Goal: Navigation & Orientation: Find specific page/section

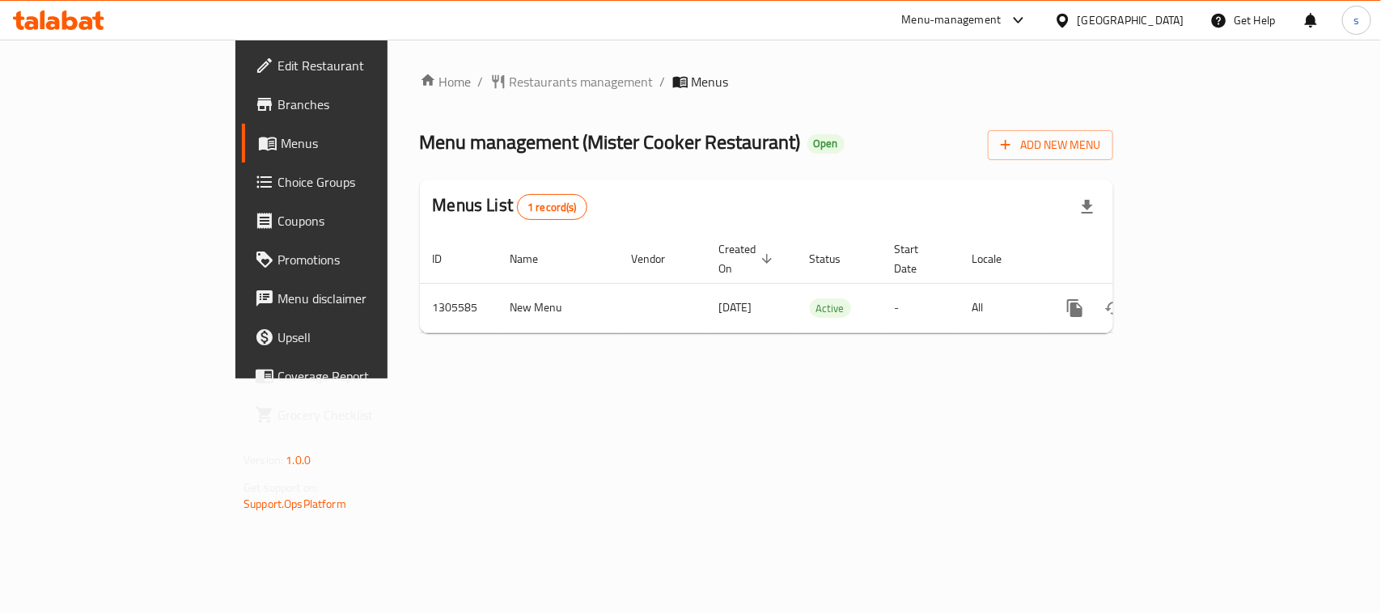
click at [1014, 21] on icon at bounding box center [1018, 20] width 19 height 19
click at [887, 180] on div "Restaurant-Management" at bounding box center [865, 180] width 127 height 18
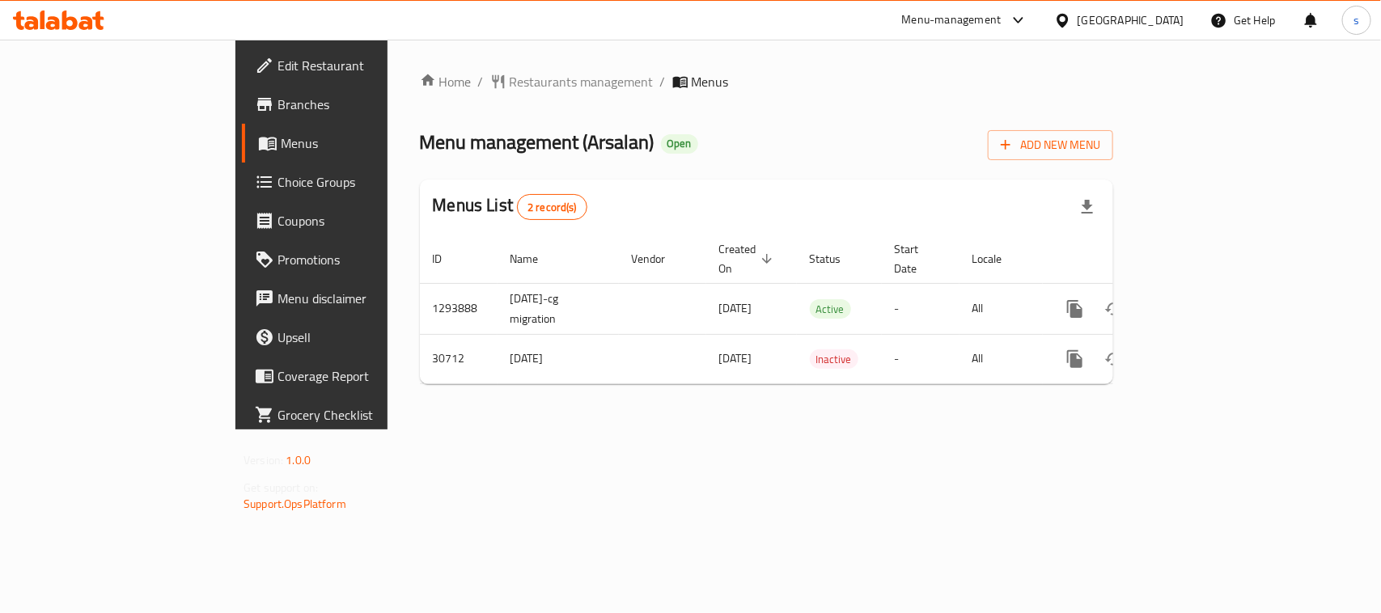
click at [1090, 19] on div "[GEOGRAPHIC_DATA]" at bounding box center [1130, 20] width 107 height 18
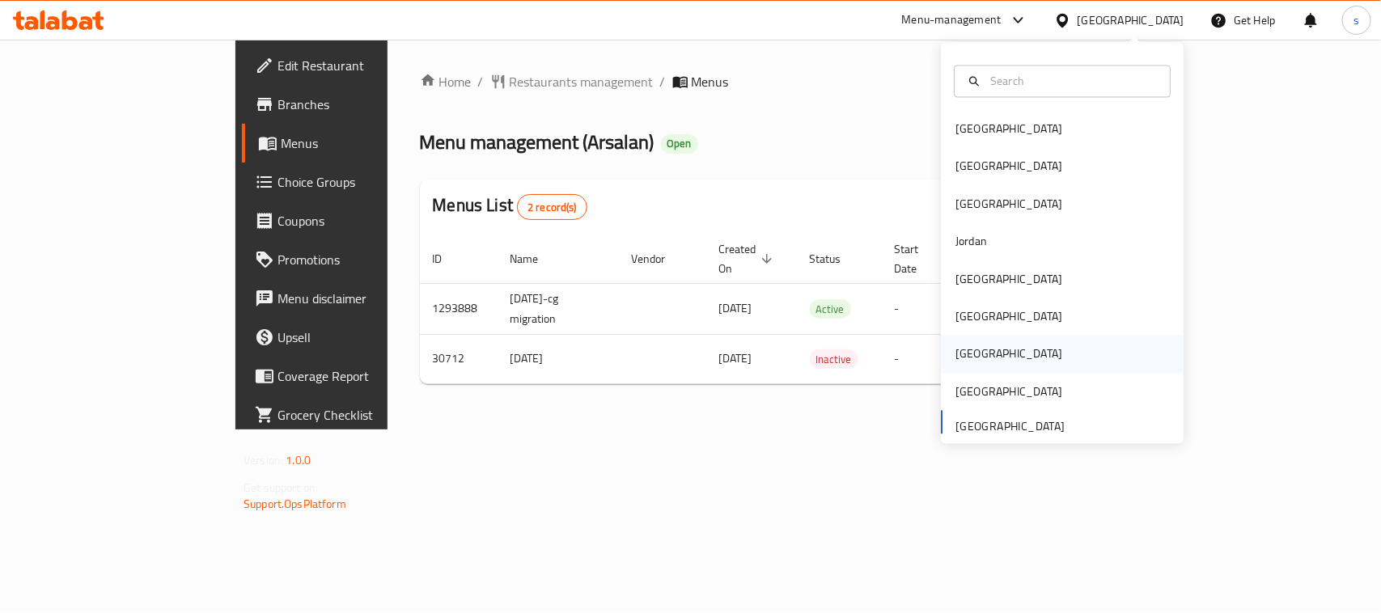
click at [956, 353] on div "Qatar" at bounding box center [1008, 354] width 107 height 18
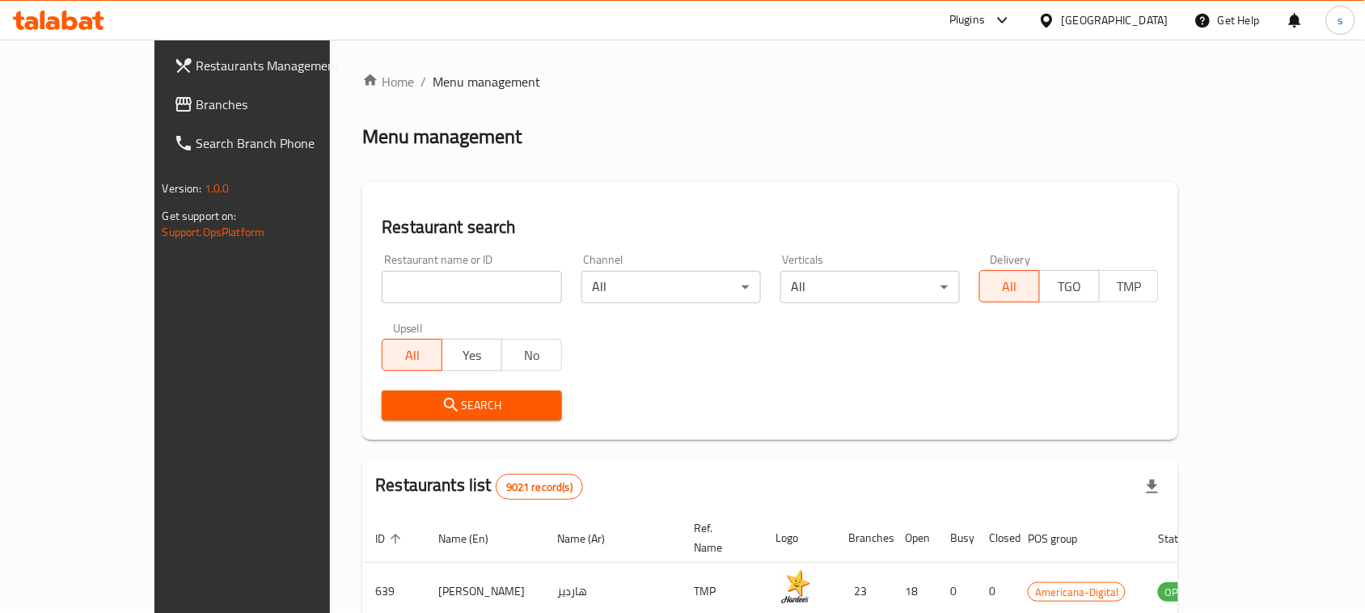
click at [197, 108] on span "Branches" at bounding box center [283, 104] width 173 height 19
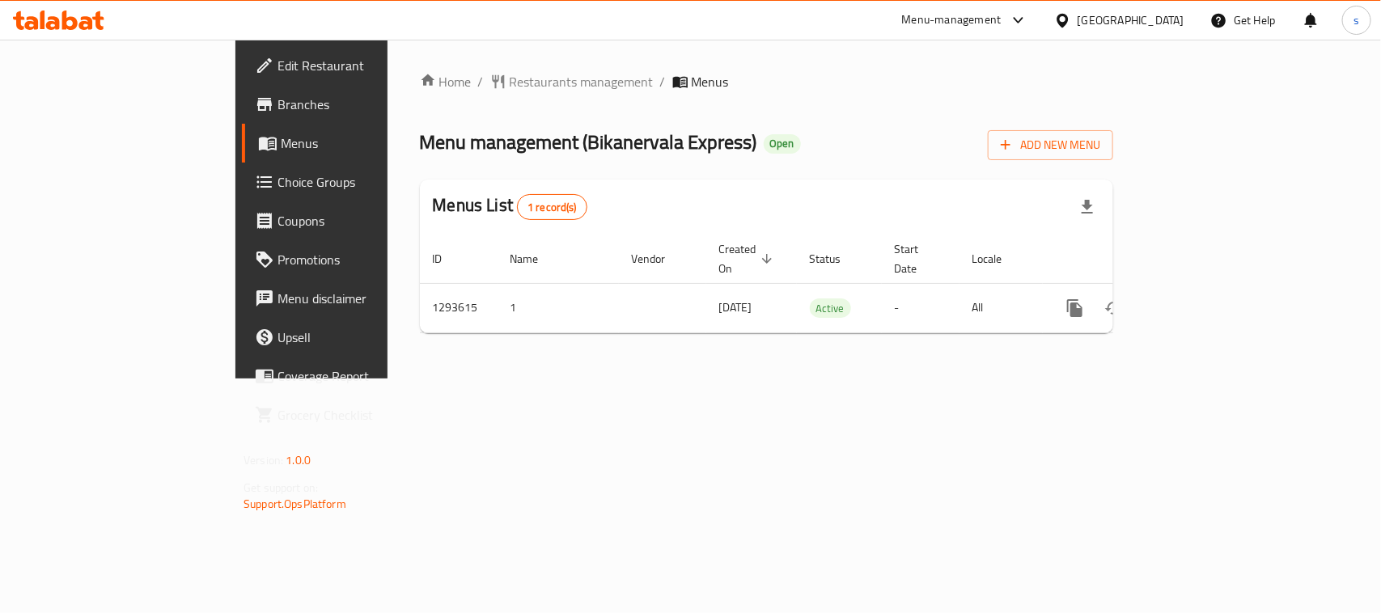
click at [1159, 12] on div "Qatar" at bounding box center [1130, 20] width 107 height 18
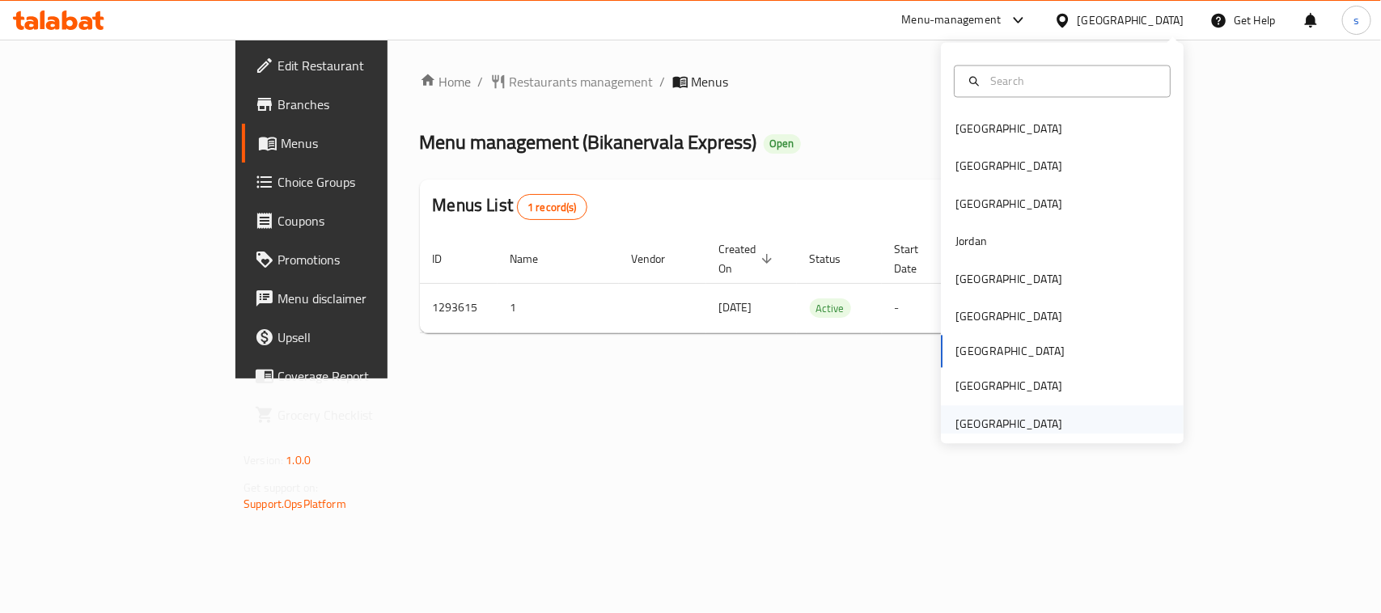
click at [988, 417] on div "[GEOGRAPHIC_DATA]" at bounding box center [1008, 424] width 107 height 18
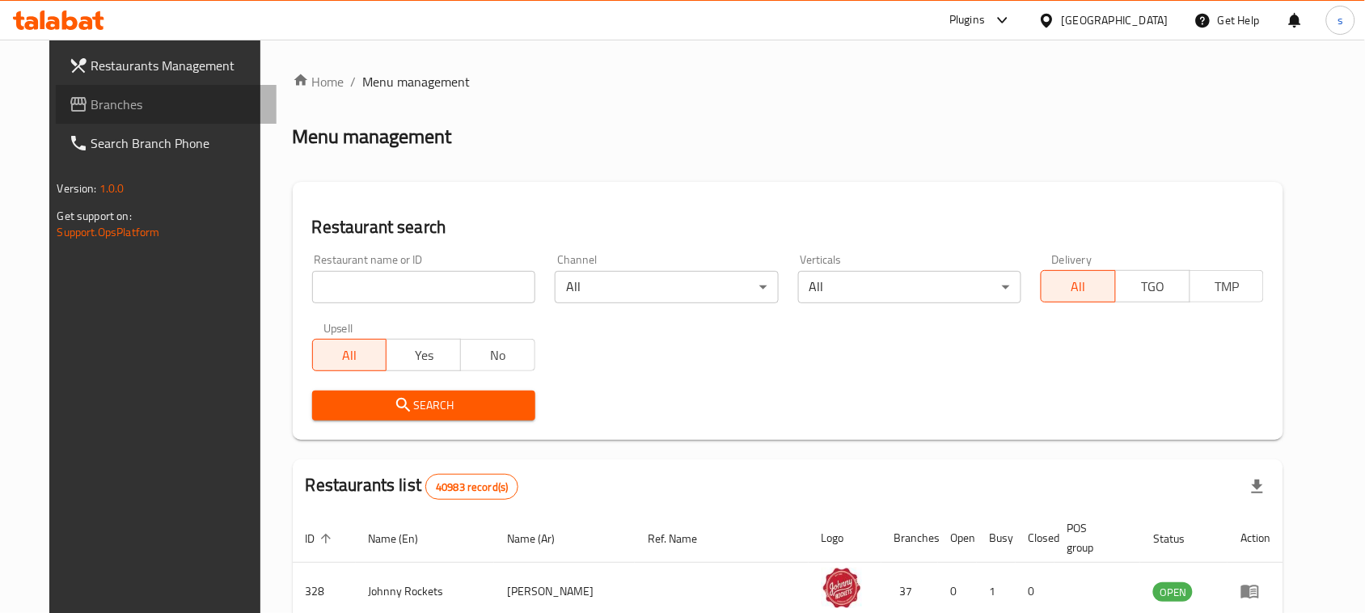
click at [69, 121] on link "Branches" at bounding box center [167, 104] width 222 height 39
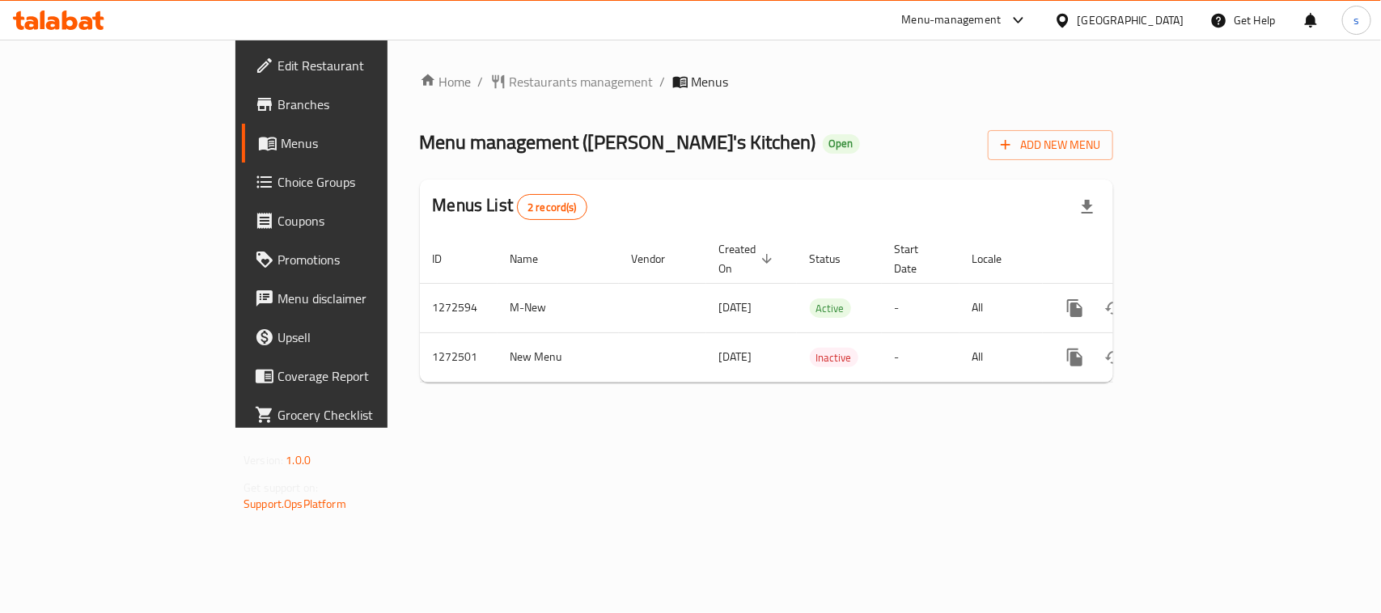
click at [999, 16] on div "Menu-management" at bounding box center [951, 20] width 99 height 19
click at [878, 175] on div "Restaurant-Management" at bounding box center [865, 180] width 127 height 18
click at [1078, 19] on div "[GEOGRAPHIC_DATA]" at bounding box center [1130, 20] width 107 height 18
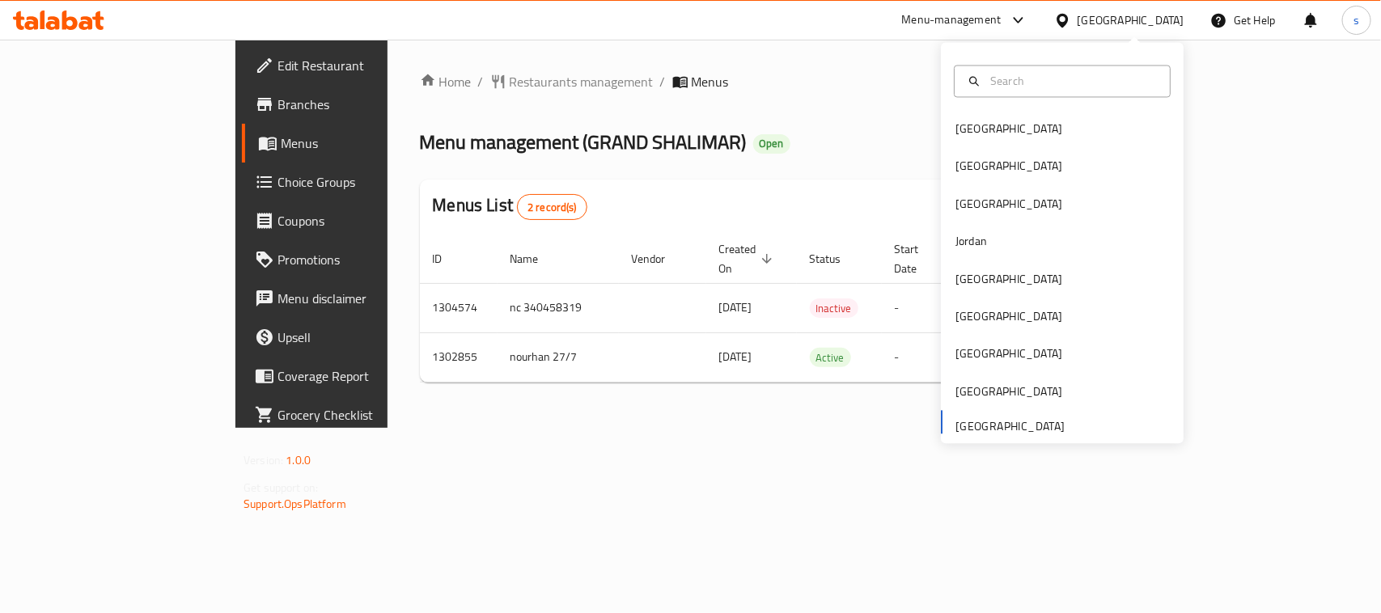
click at [1001, 423] on div "Bahrain Egypt Iraq Jordan Kuwait Oman Qatar Saudi Arabia United Arab Emirates" at bounding box center [1062, 277] width 243 height 332
click at [870, 78] on ol "Home / Restaurants management / Menus" at bounding box center [766, 81] width 693 height 19
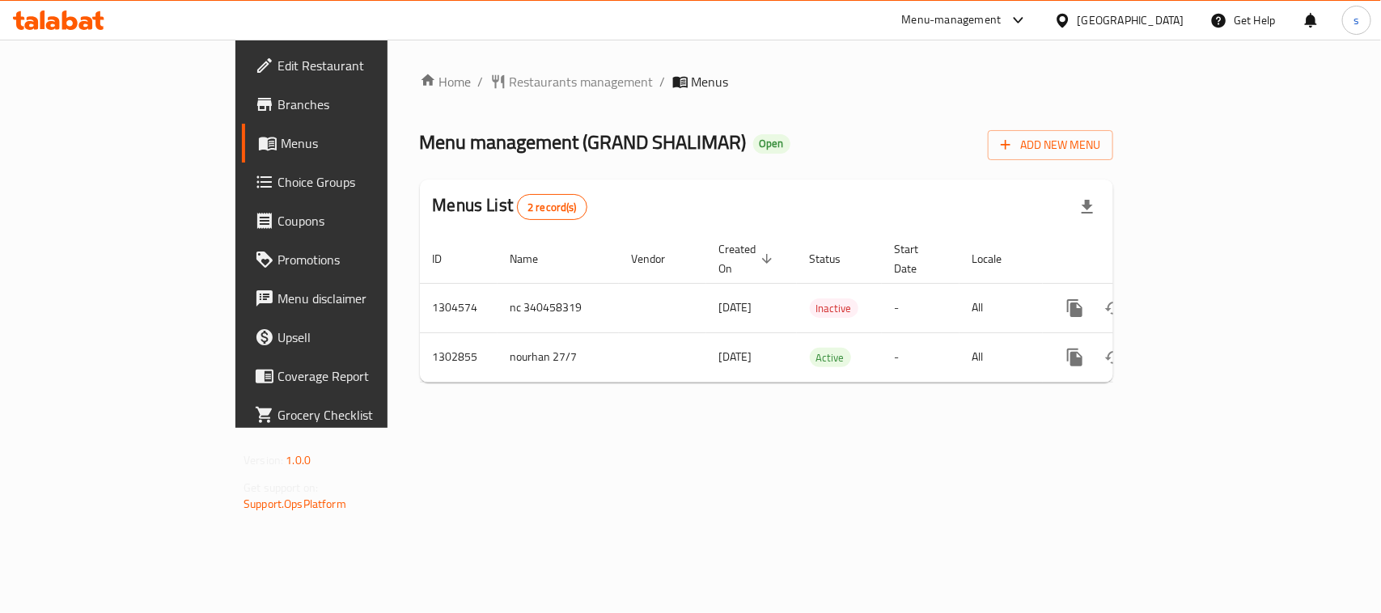
click at [950, 25] on div "Menu-management" at bounding box center [951, 20] width 99 height 19
click at [919, 176] on div "Restaurant-Management" at bounding box center [865, 180] width 127 height 18
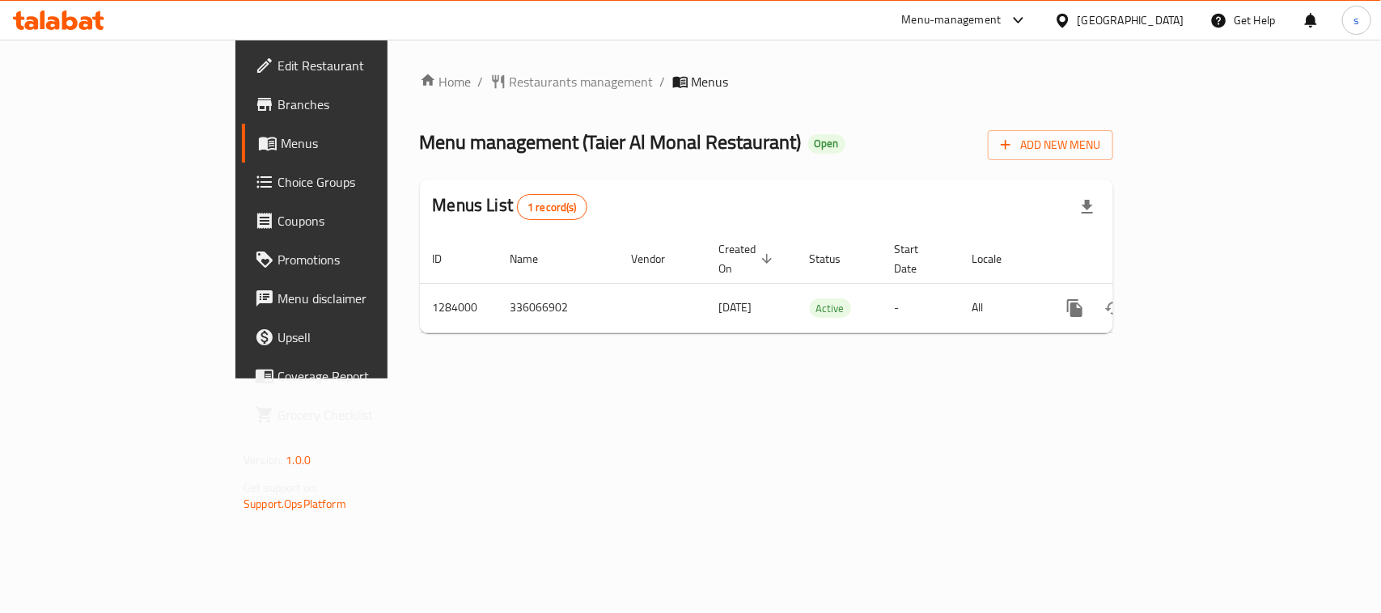
click at [989, 16] on div "Menu-management" at bounding box center [951, 20] width 99 height 19
click at [872, 187] on div "Restaurant-Management" at bounding box center [865, 180] width 127 height 18
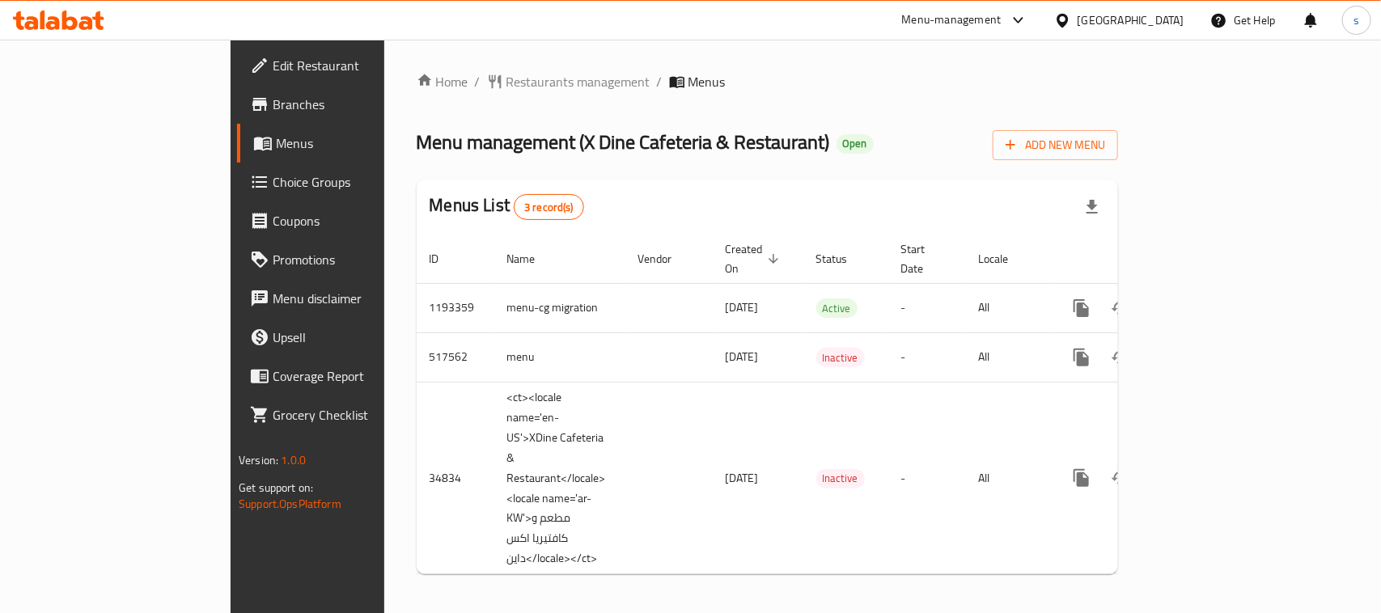
click at [1070, 22] on icon at bounding box center [1062, 20] width 17 height 17
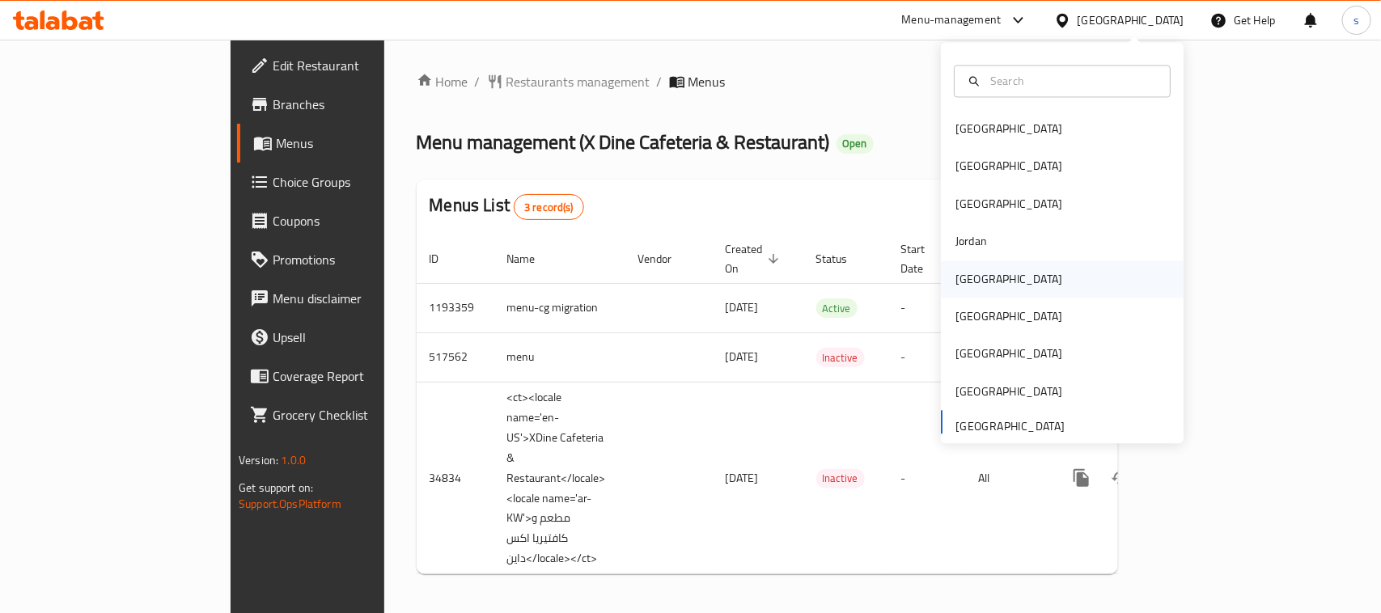
click at [955, 287] on div "[GEOGRAPHIC_DATA]" at bounding box center [1008, 279] width 107 height 18
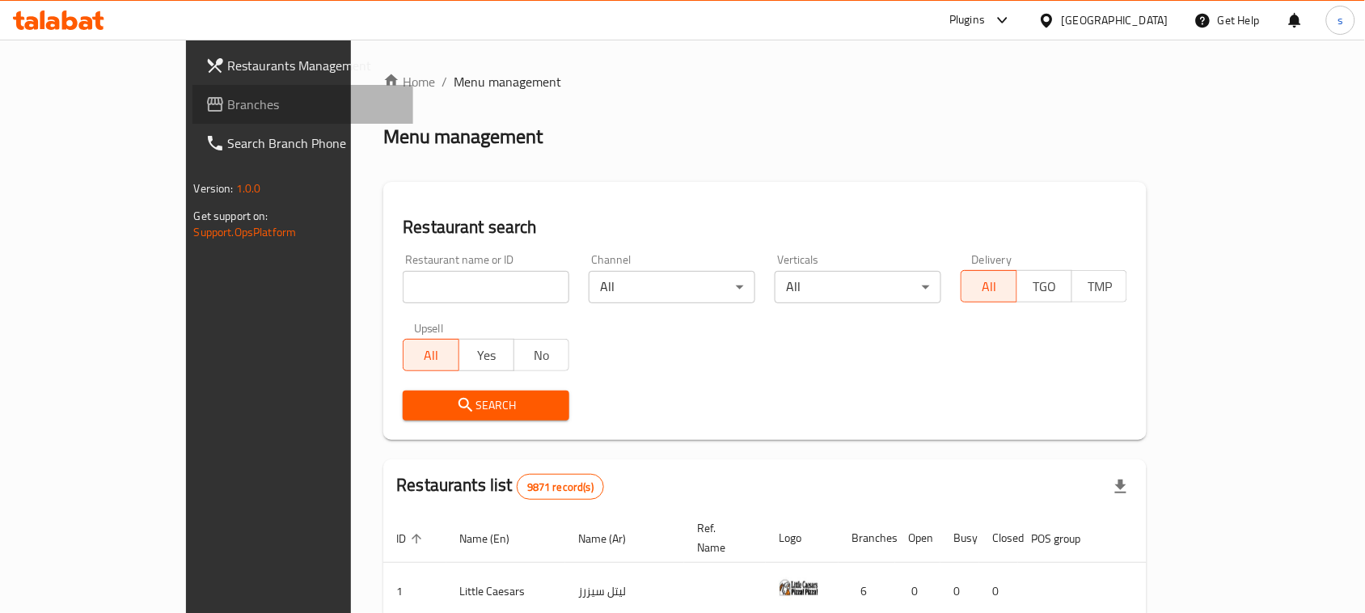
click at [228, 114] on span "Branches" at bounding box center [314, 104] width 173 height 19
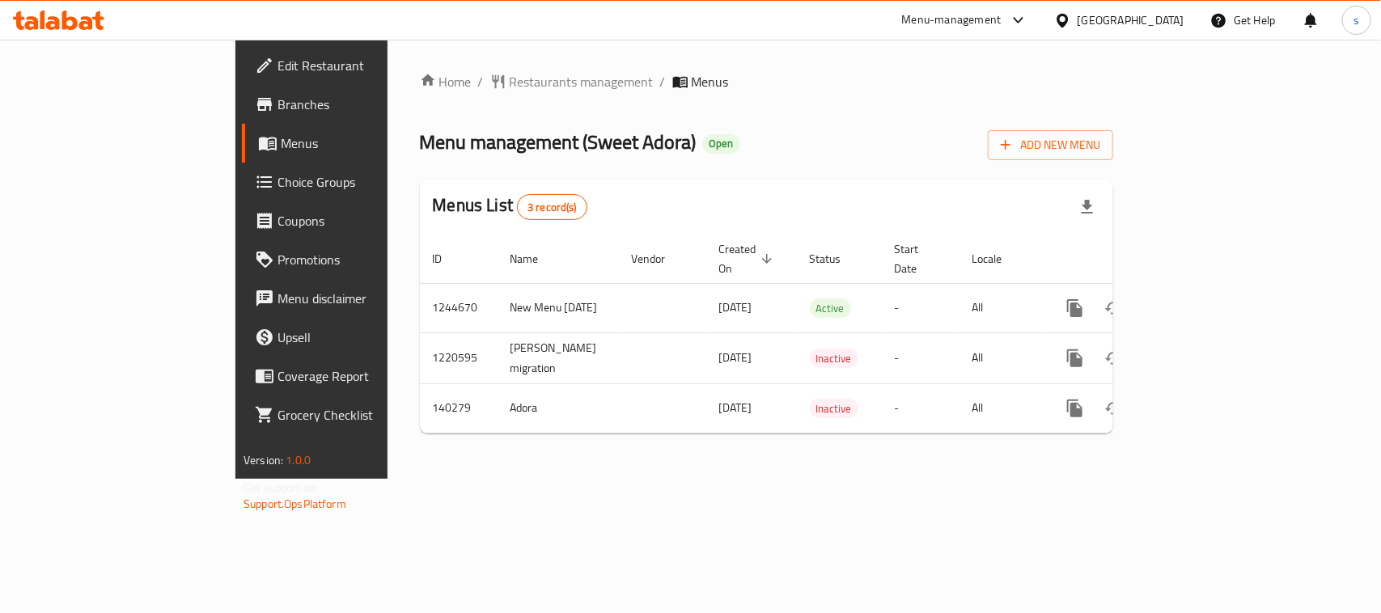
click at [1071, 14] on icon at bounding box center [1062, 20] width 17 height 17
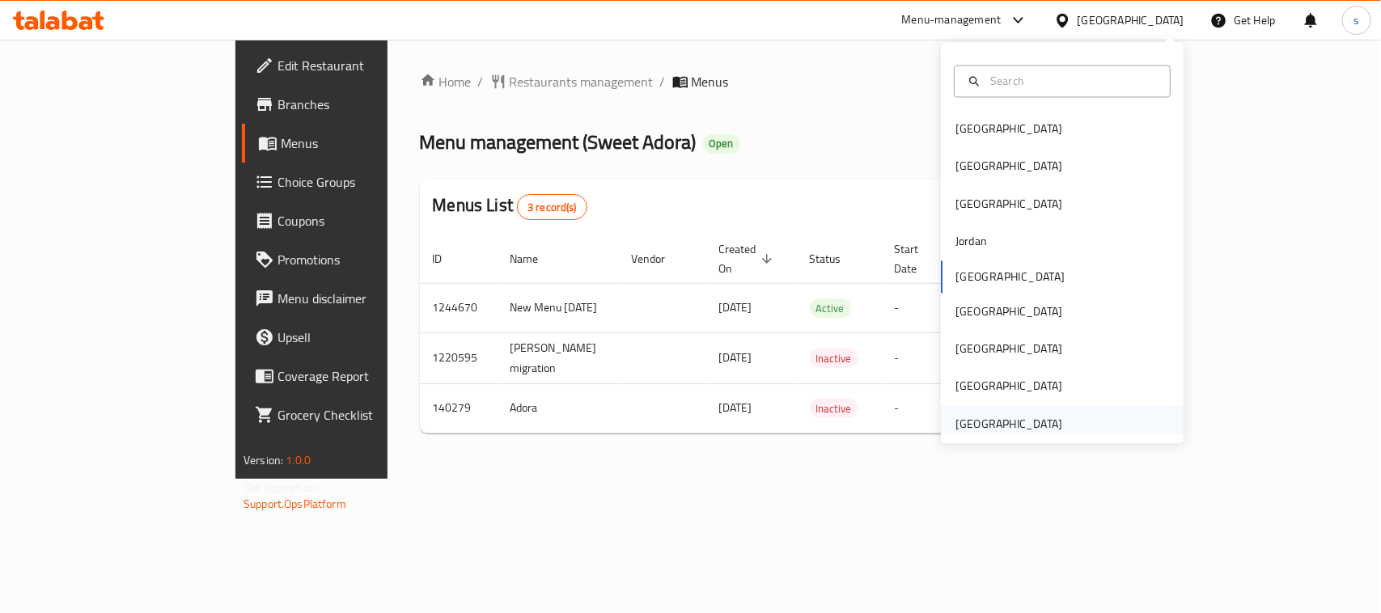
click at [980, 411] on div "[GEOGRAPHIC_DATA]" at bounding box center [1008, 423] width 133 height 37
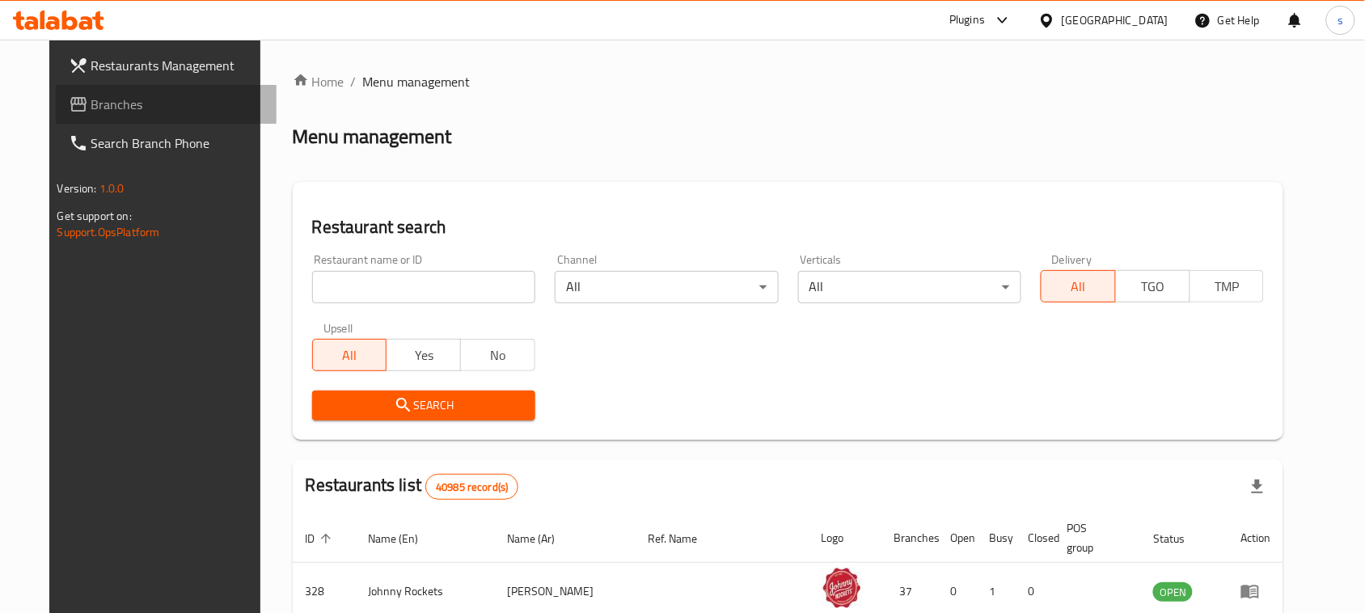
click at [91, 110] on span "Branches" at bounding box center [177, 104] width 173 height 19
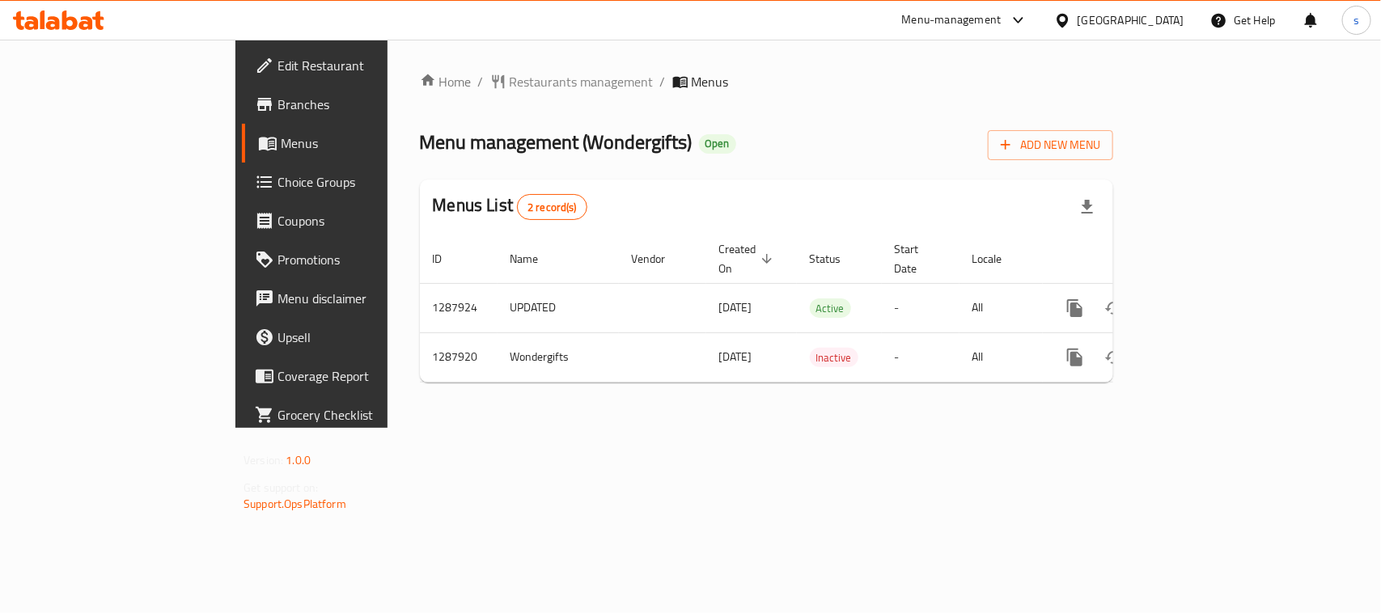
click at [1012, 19] on icon at bounding box center [1018, 20] width 19 height 19
click at [928, 179] on div "Restaurant-Management" at bounding box center [865, 179] width 153 height 37
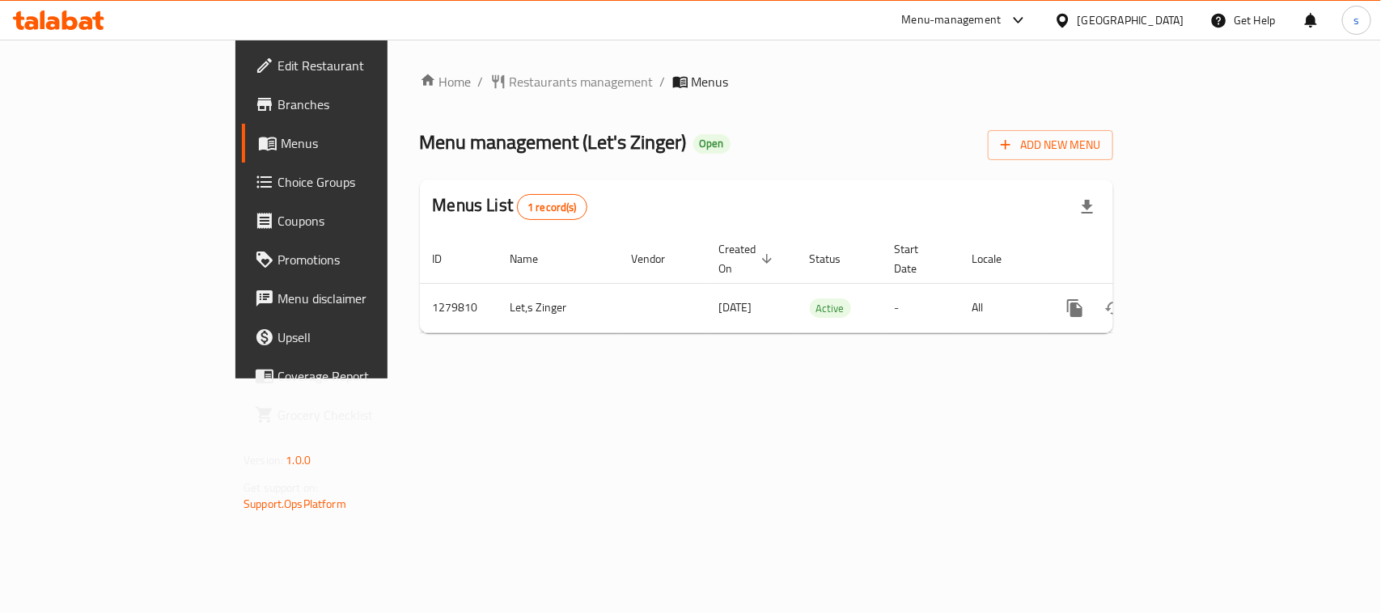
click at [1020, 20] on icon at bounding box center [1018, 20] width 19 height 19
click at [886, 183] on div "Restaurant-Management" at bounding box center [865, 180] width 127 height 18
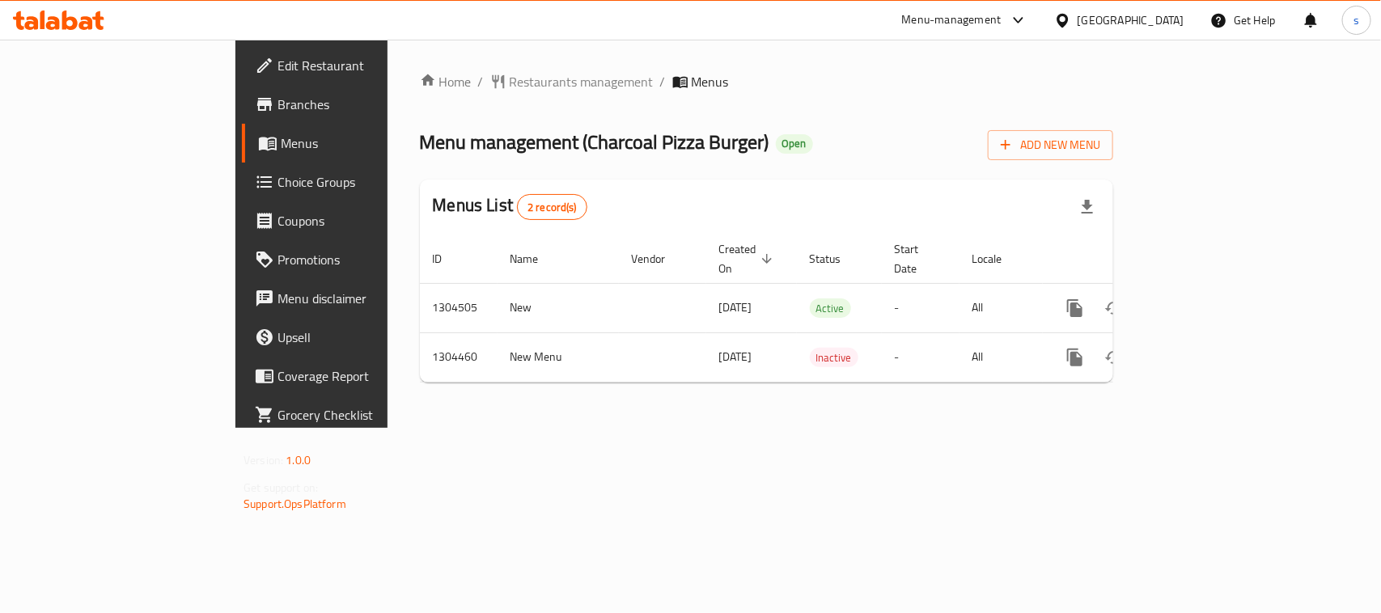
click at [1084, 23] on div "[GEOGRAPHIC_DATA]" at bounding box center [1130, 20] width 107 height 18
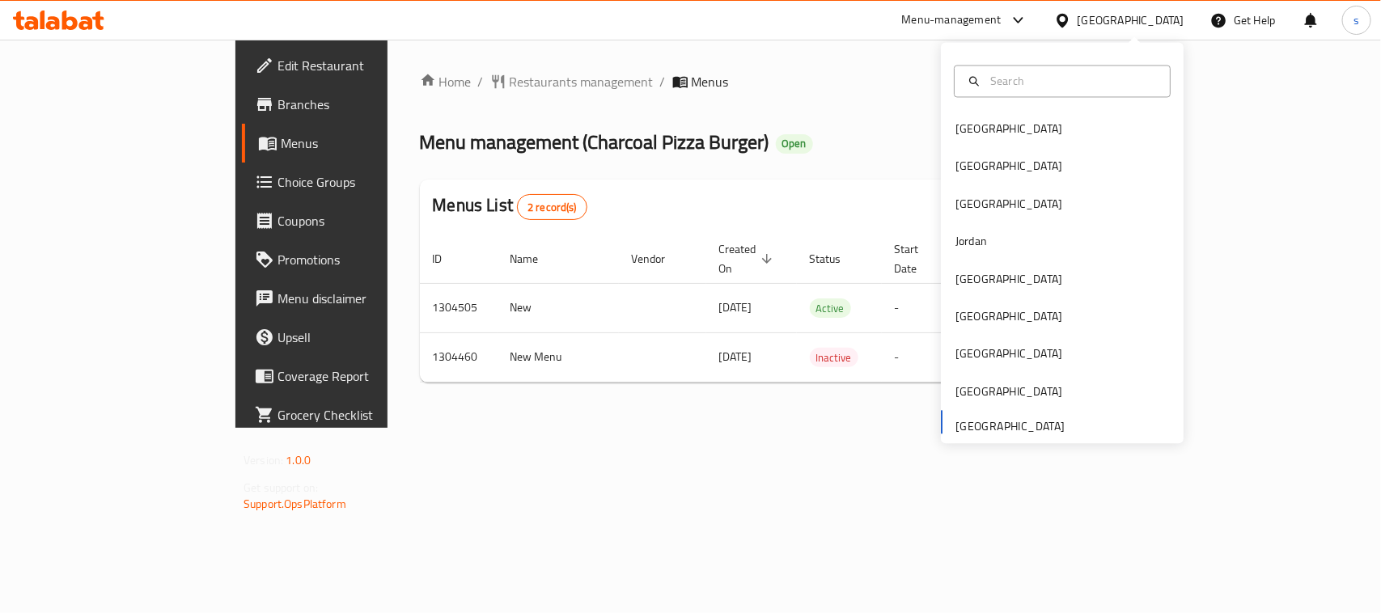
click at [794, 97] on div "Home / Restaurants management / Menus Menu management ( Charcoal Pizza Burger )…" at bounding box center [766, 234] width 693 height 324
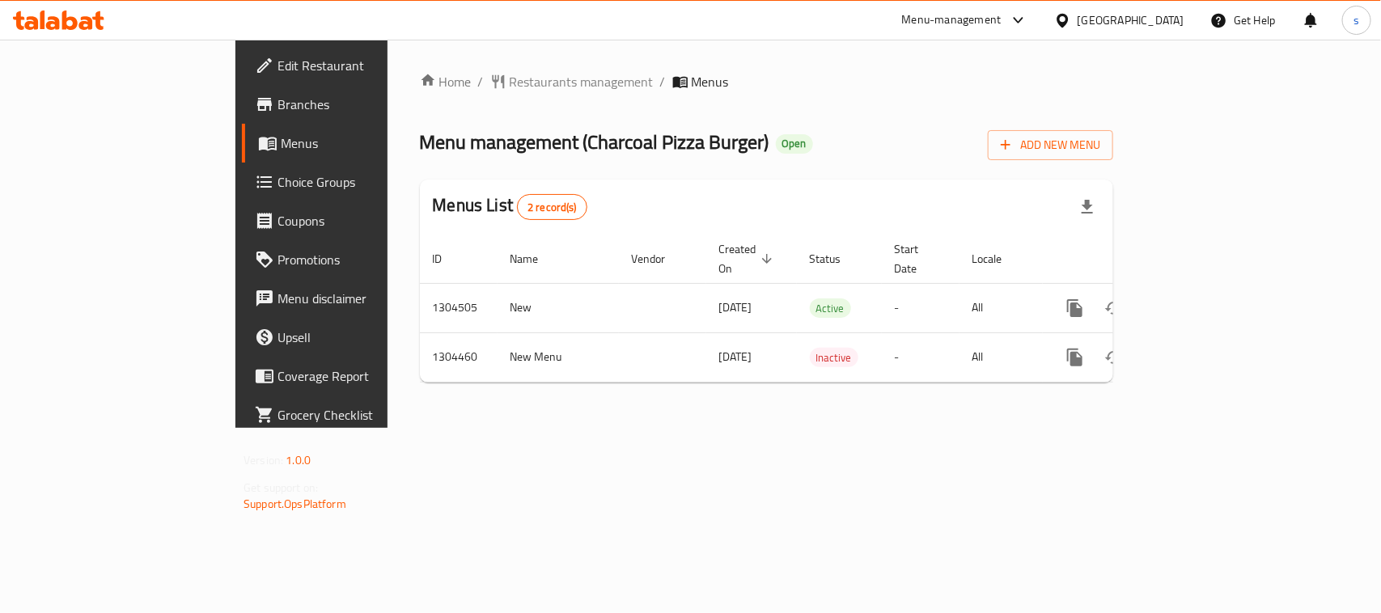
click at [1068, 21] on icon at bounding box center [1061, 20] width 11 height 14
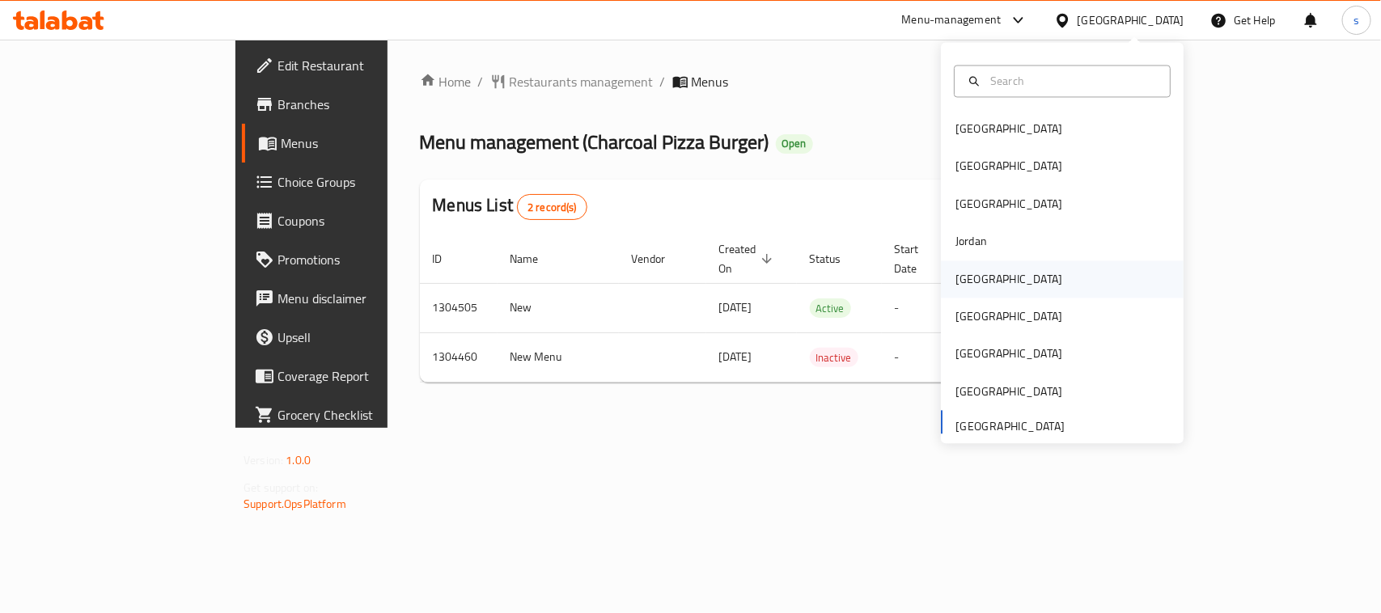
click at [955, 277] on div "[GEOGRAPHIC_DATA]" at bounding box center [1008, 279] width 107 height 18
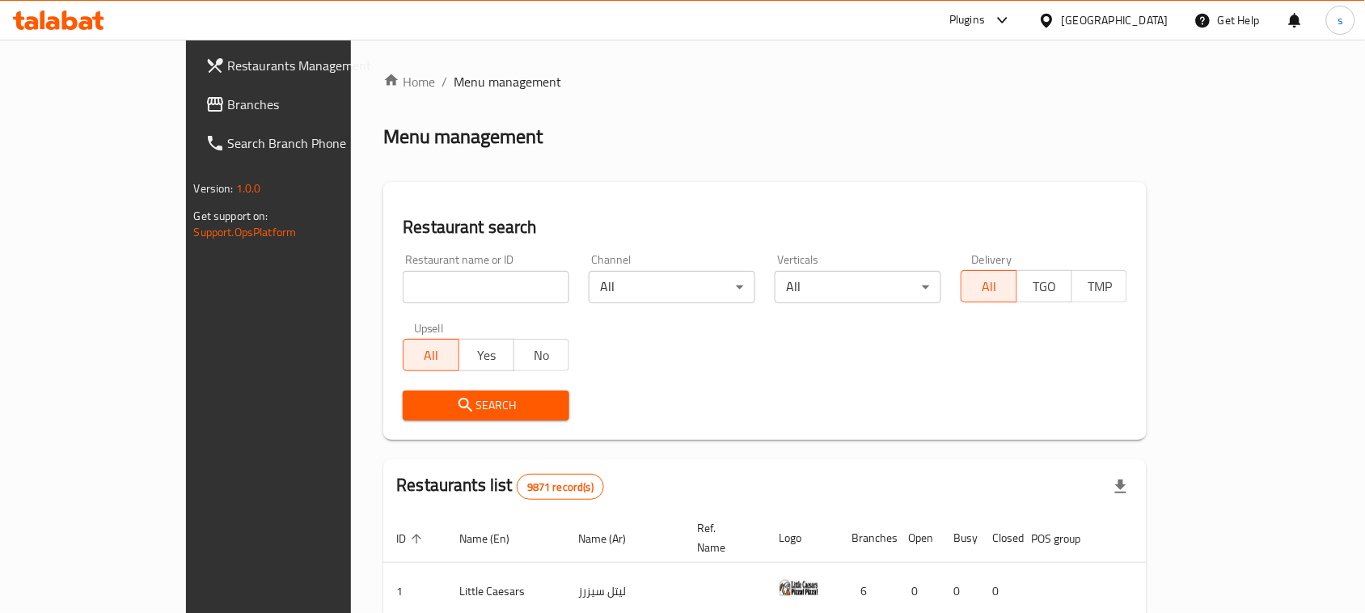
click at [228, 114] on span "Branches" at bounding box center [314, 104] width 173 height 19
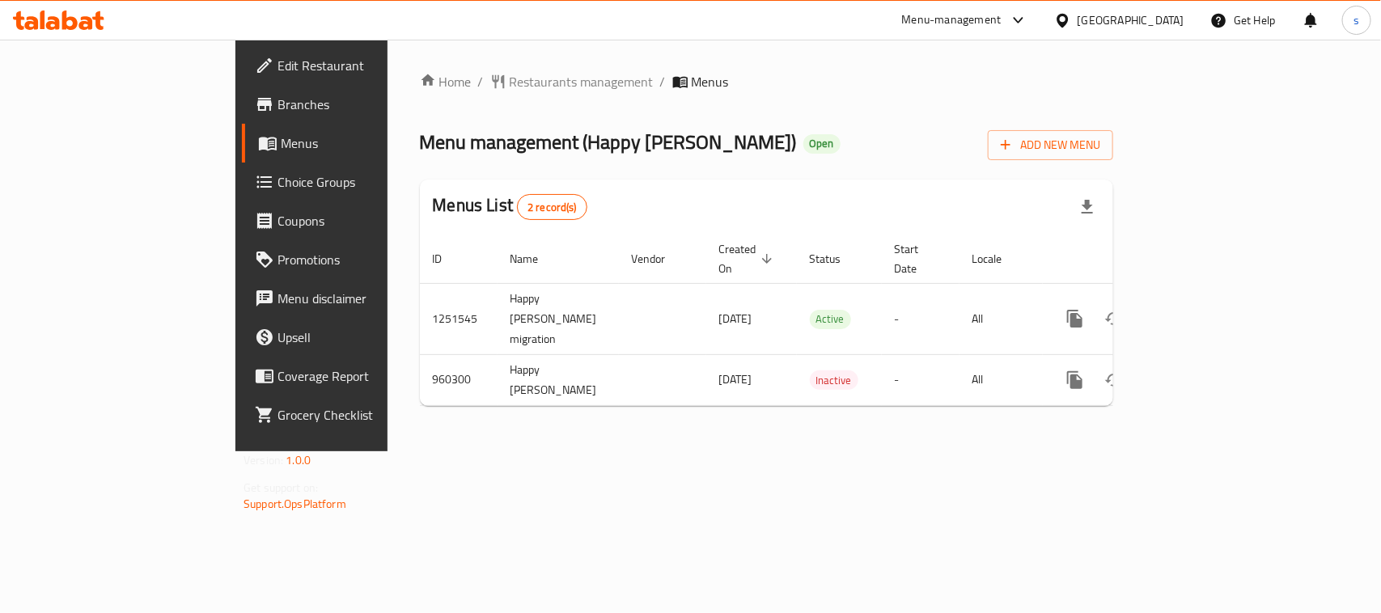
click at [1149, 22] on div "[GEOGRAPHIC_DATA]" at bounding box center [1130, 20] width 107 height 18
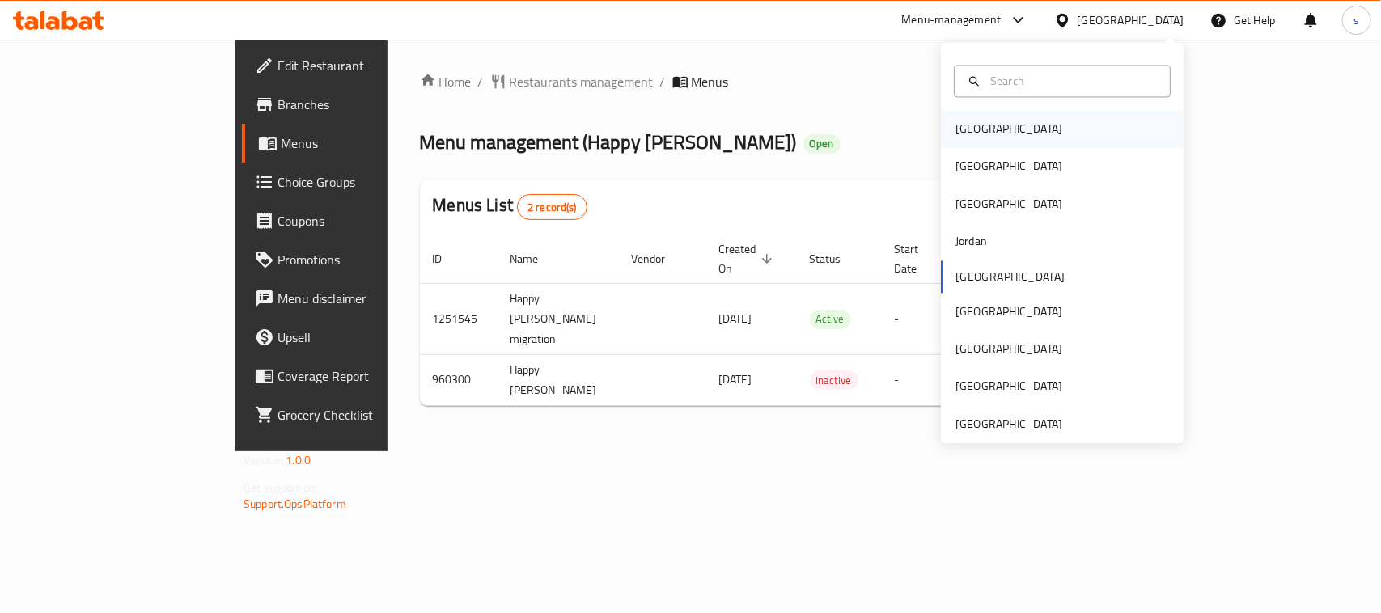
click at [975, 131] on div "[GEOGRAPHIC_DATA]" at bounding box center [1008, 130] width 107 height 18
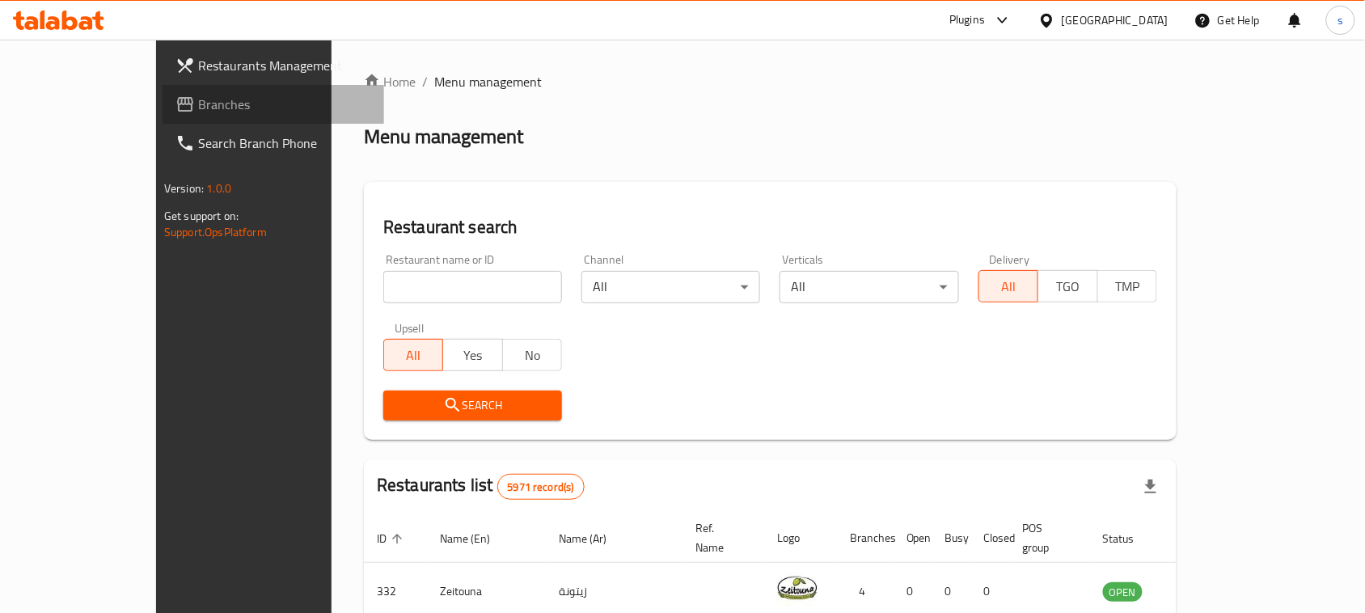
click at [198, 103] on span "Branches" at bounding box center [284, 104] width 173 height 19
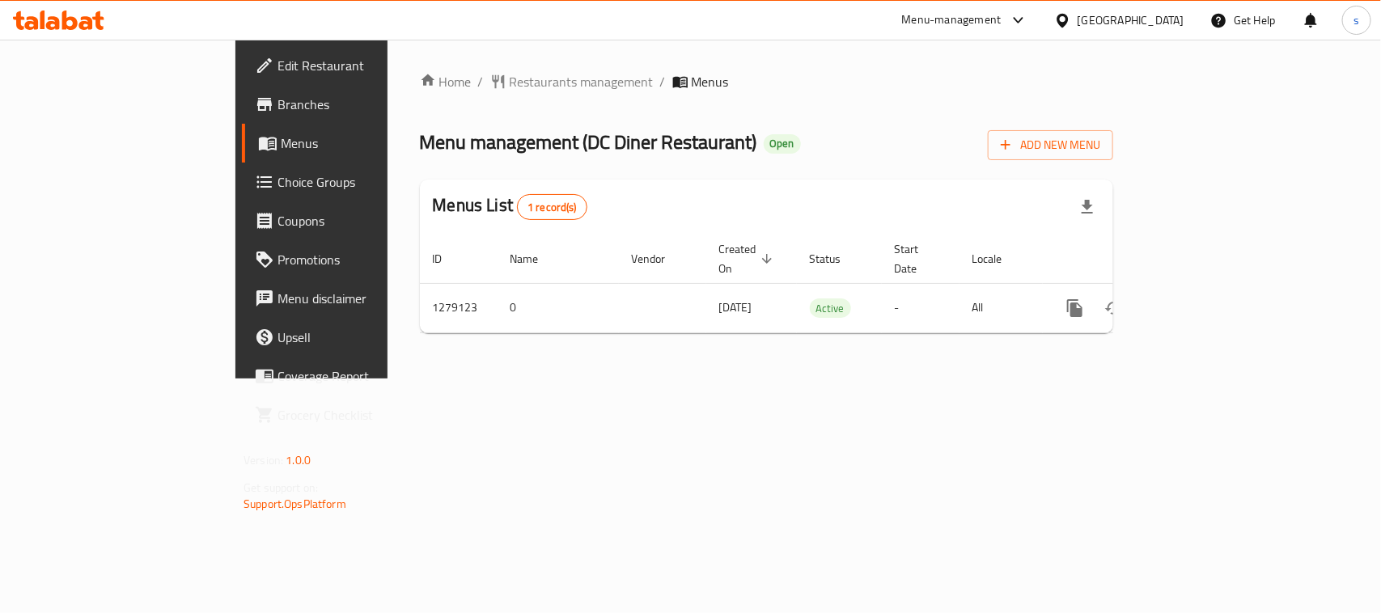
click at [1077, 16] on div at bounding box center [1065, 20] width 23 height 18
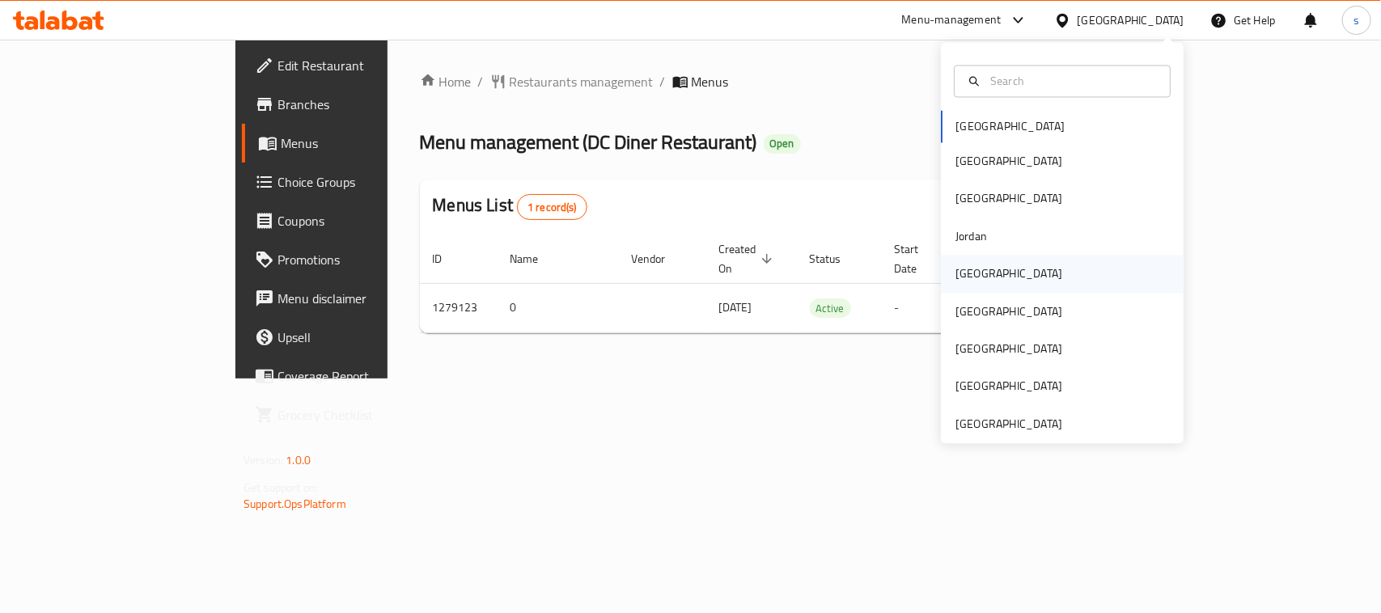
click at [956, 277] on div "[GEOGRAPHIC_DATA]" at bounding box center [1008, 274] width 107 height 18
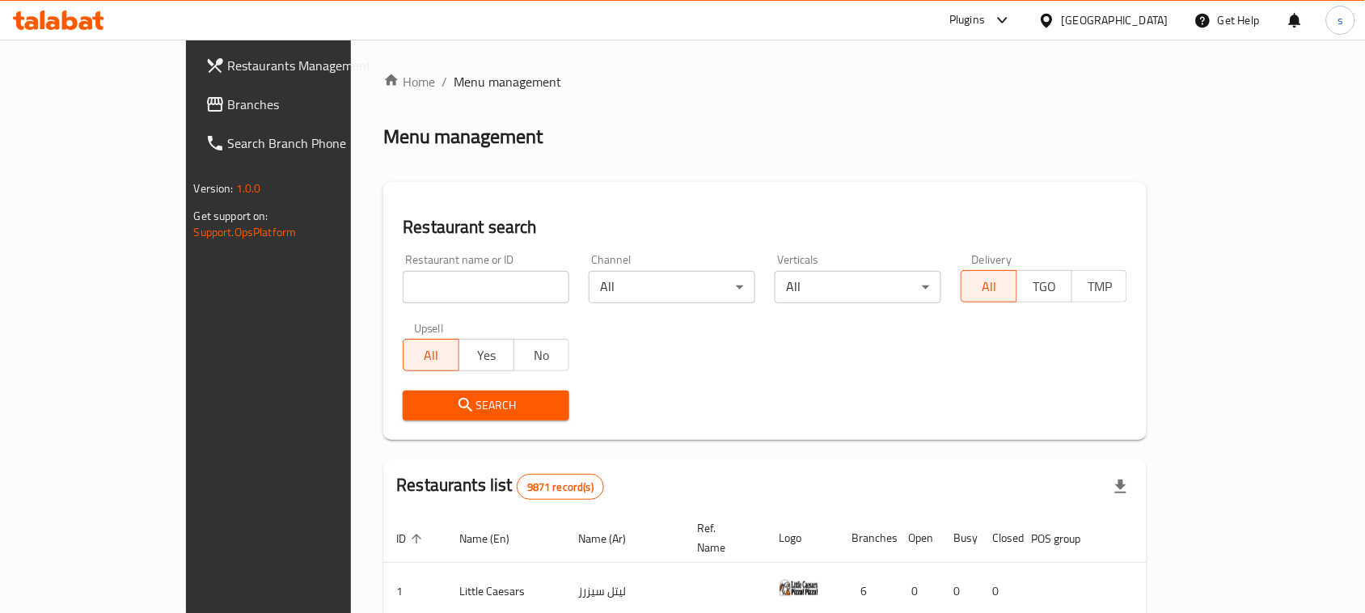
click at [205, 95] on icon at bounding box center [214, 104] width 19 height 19
